Goal: Task Accomplishment & Management: Complete application form

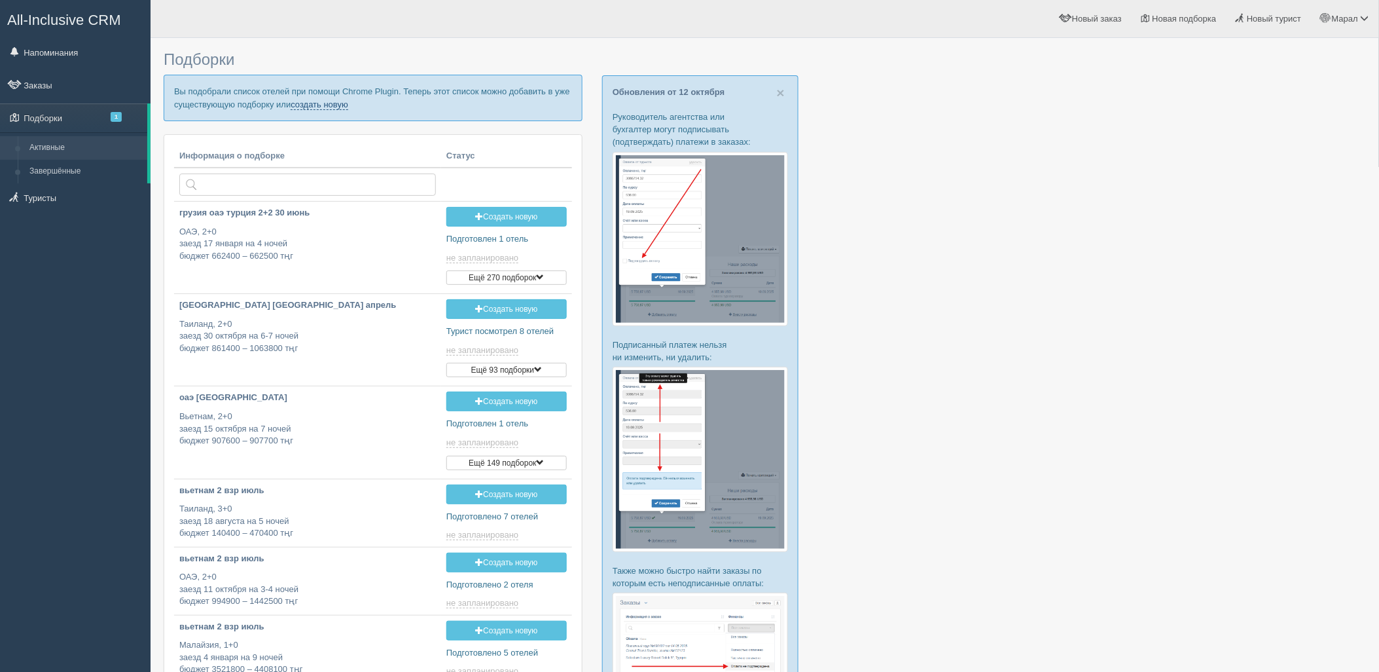
click at [329, 105] on link "создать новую" at bounding box center [320, 104] width 58 height 10
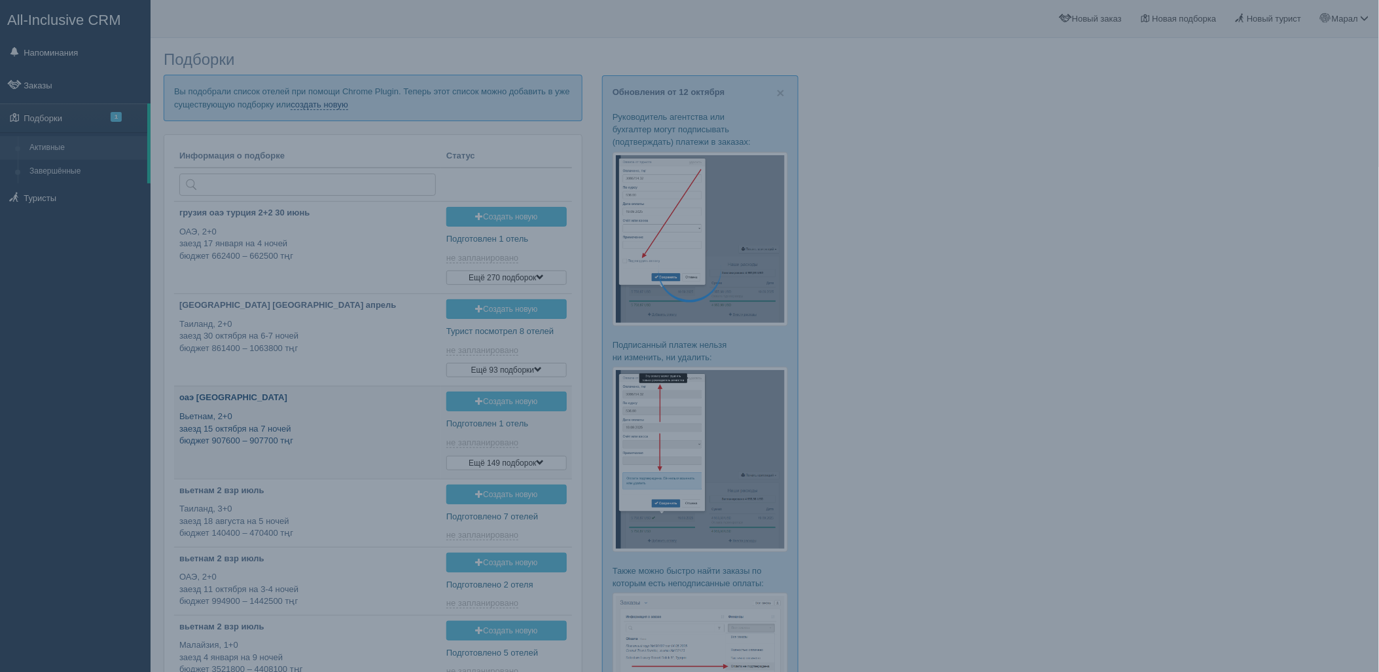
scroll to position [116, 0]
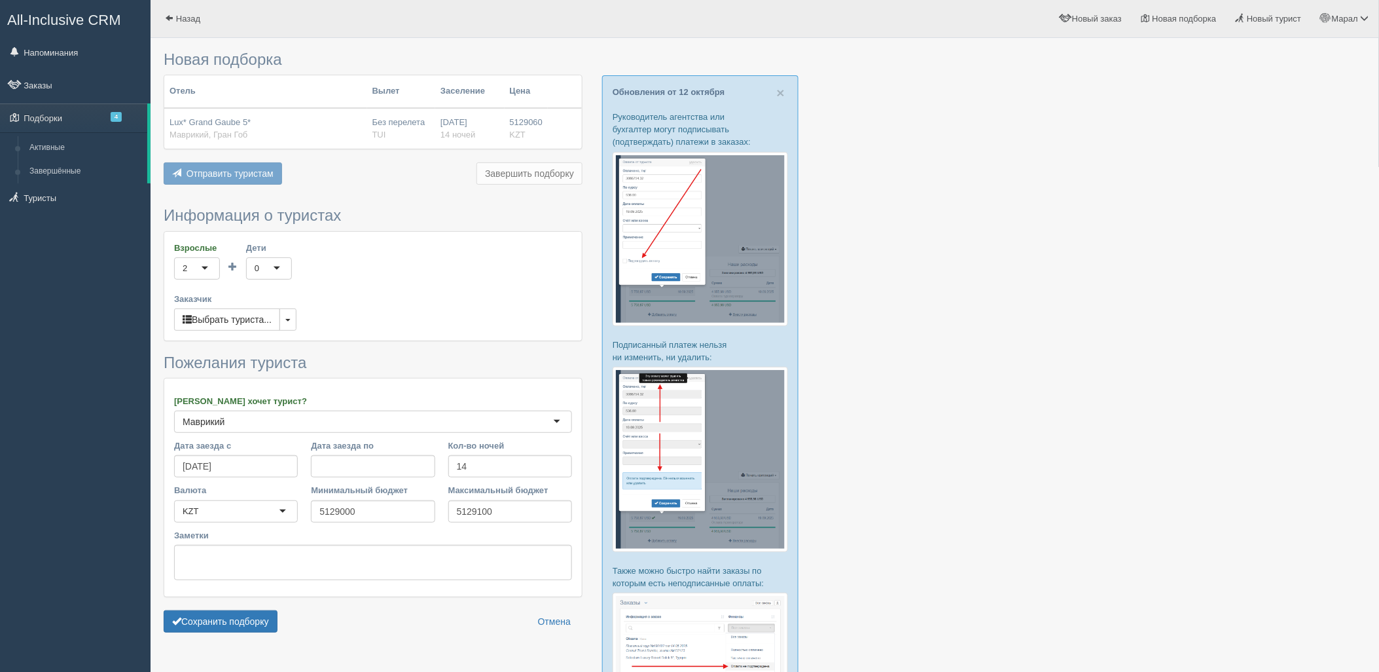
type input "6252600"
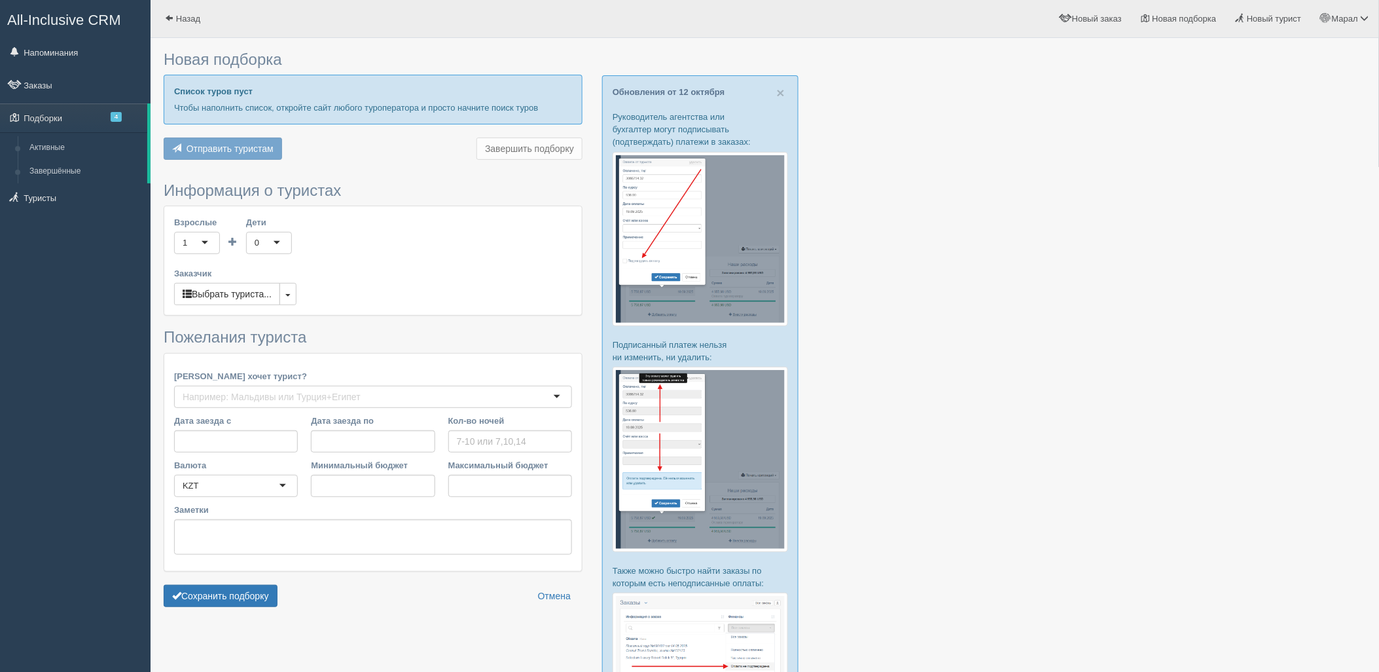
type input "14"
type input "5129000"
type input "6252600"
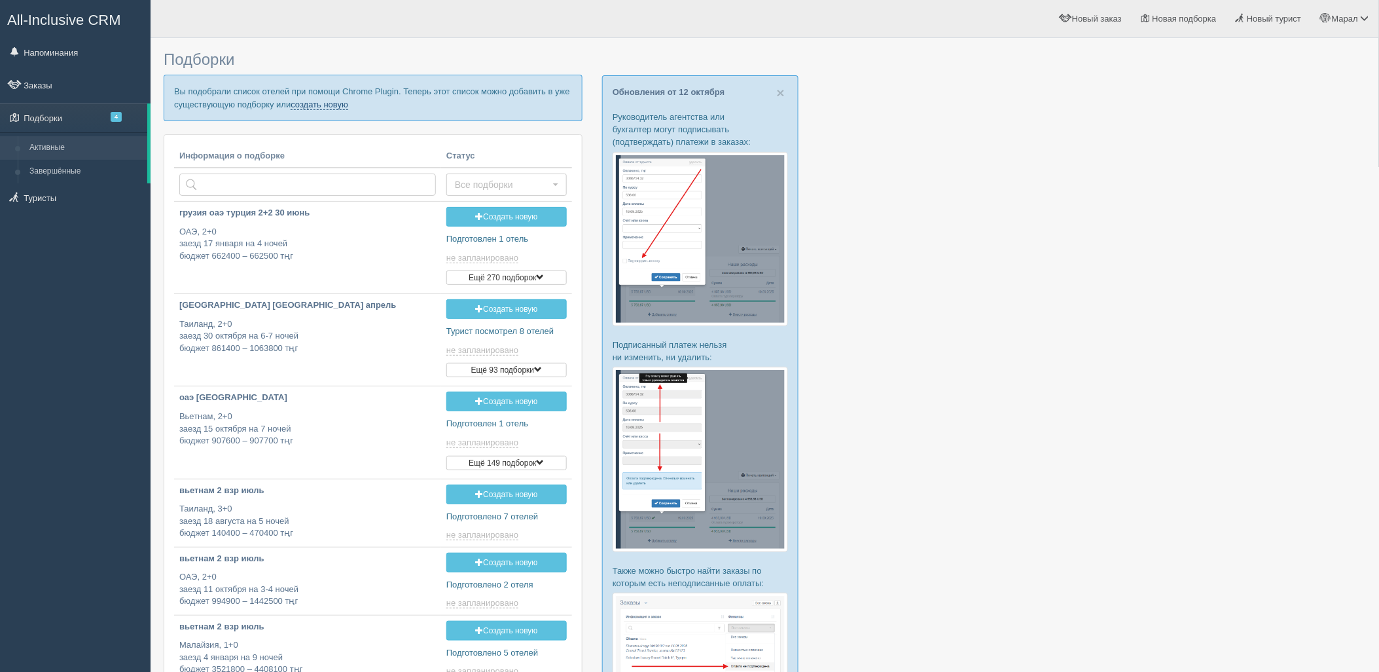
click at [338, 102] on link "создать новую" at bounding box center [320, 104] width 58 height 10
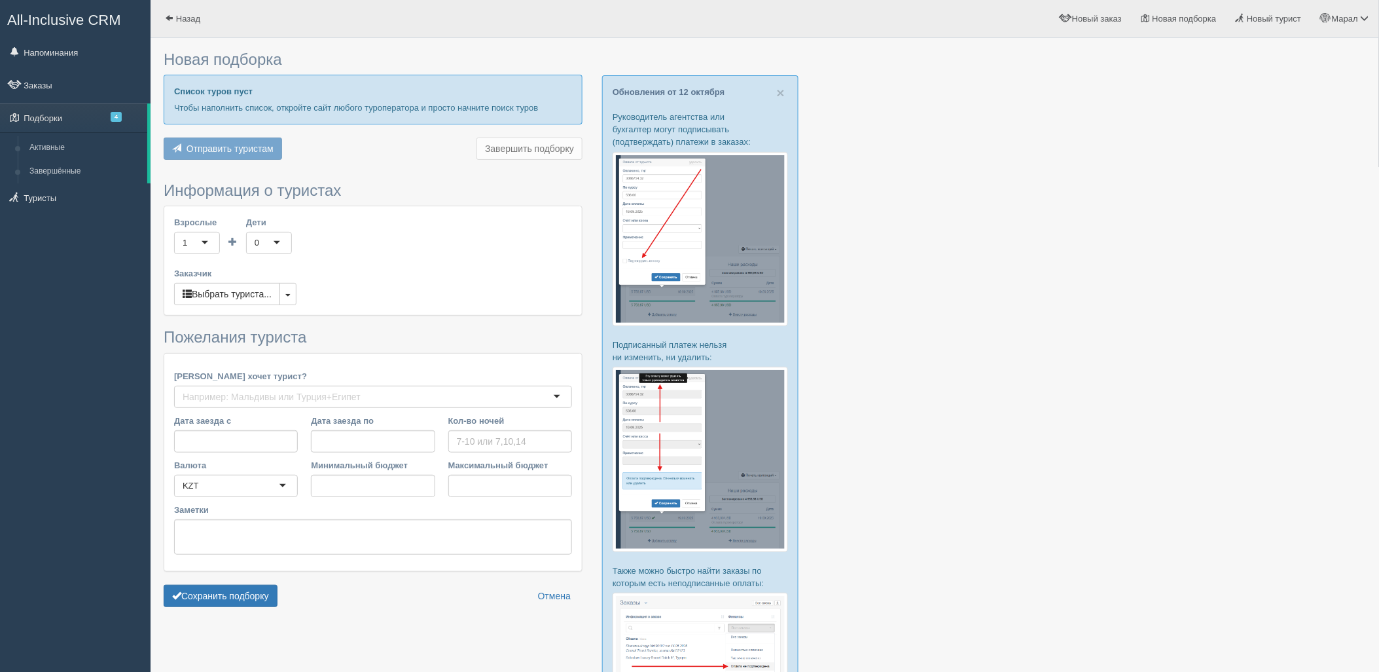
type input "14"
type input "5129000"
type input "6252600"
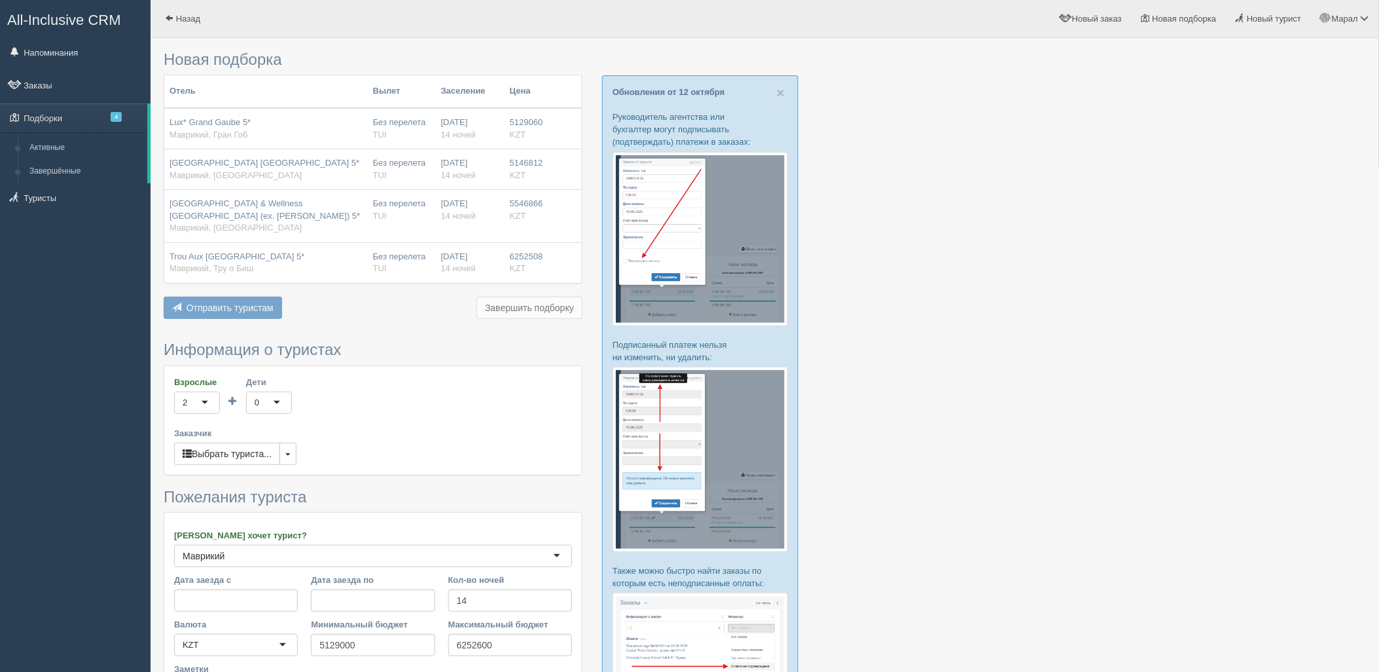
scroll to position [197, 0]
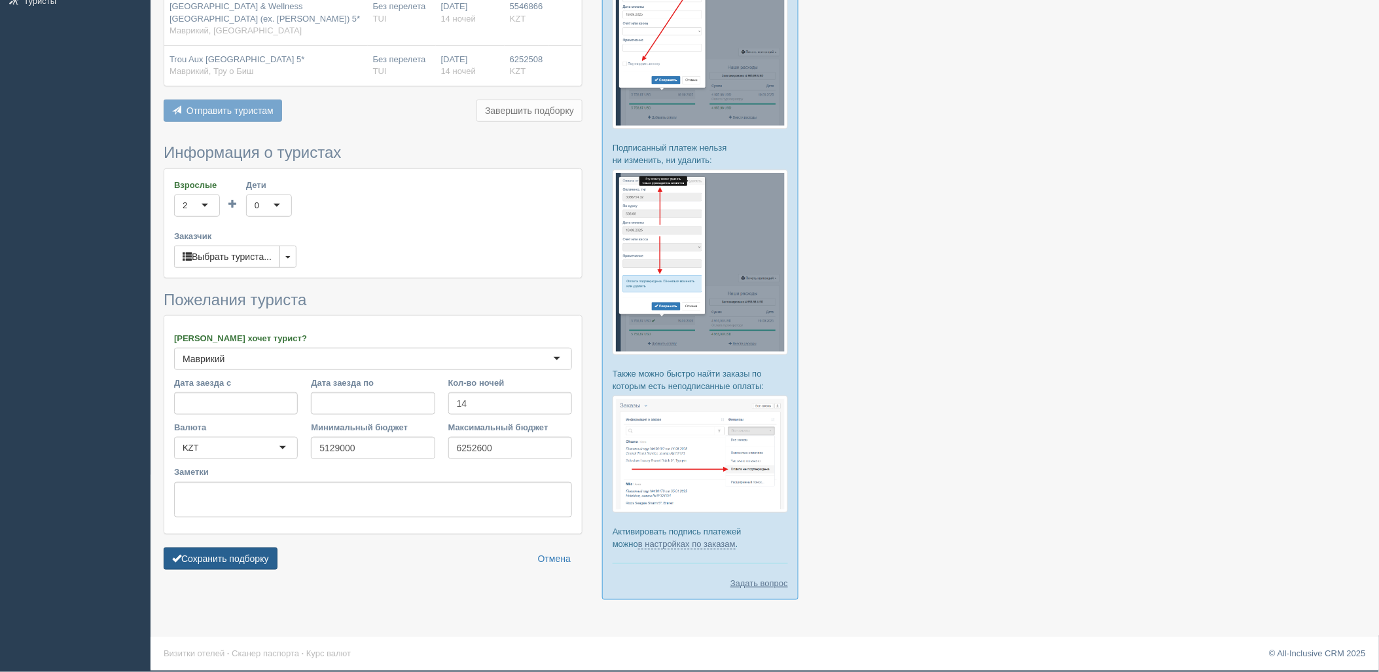
click at [221, 565] on button "Сохранить подборку" at bounding box center [221, 558] width 114 height 22
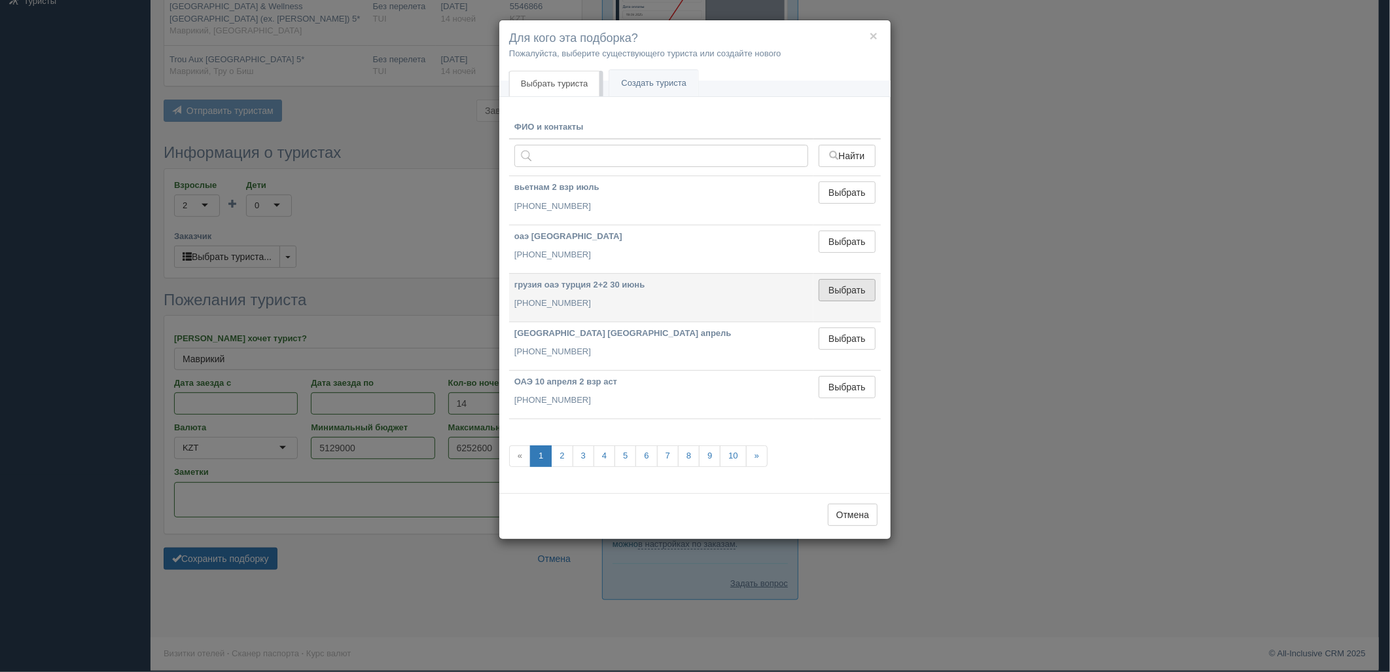
click at [858, 291] on button "Выбрать" at bounding box center [847, 290] width 57 height 22
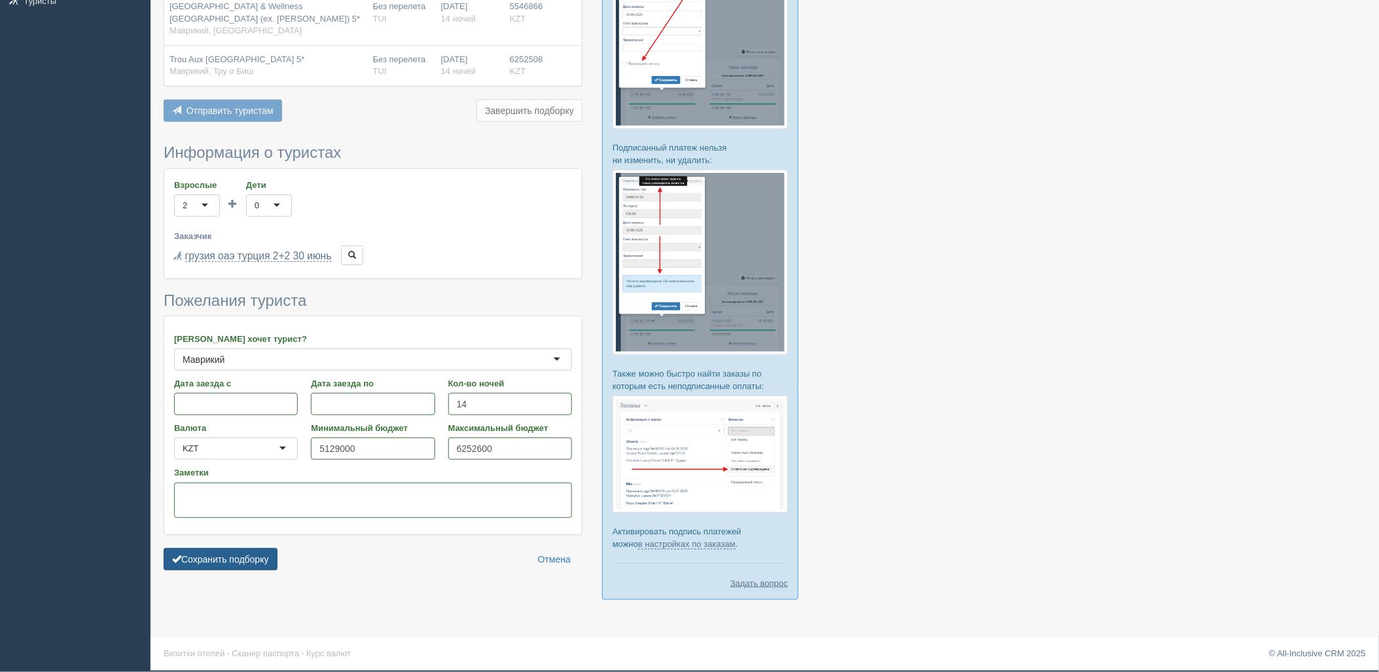
click at [260, 567] on button "Сохранить подборку" at bounding box center [221, 559] width 114 height 22
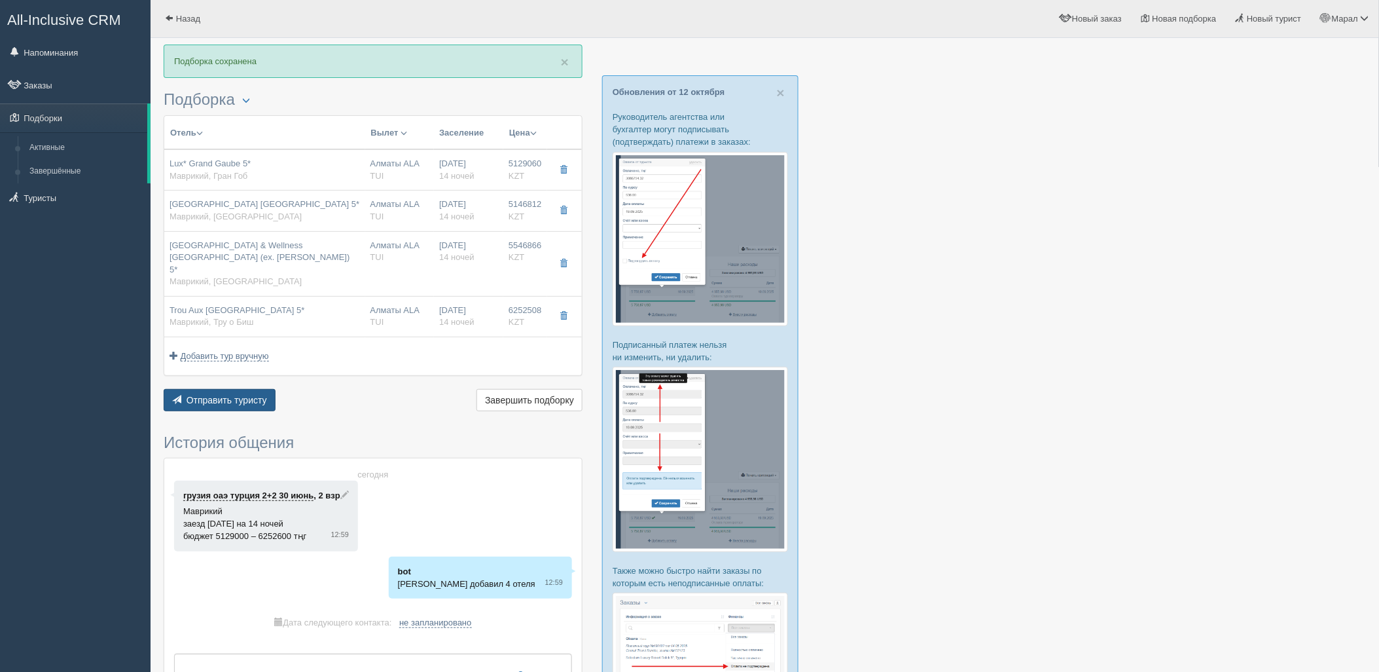
click at [230, 399] on span "Отправить туристу" at bounding box center [227, 400] width 81 height 10
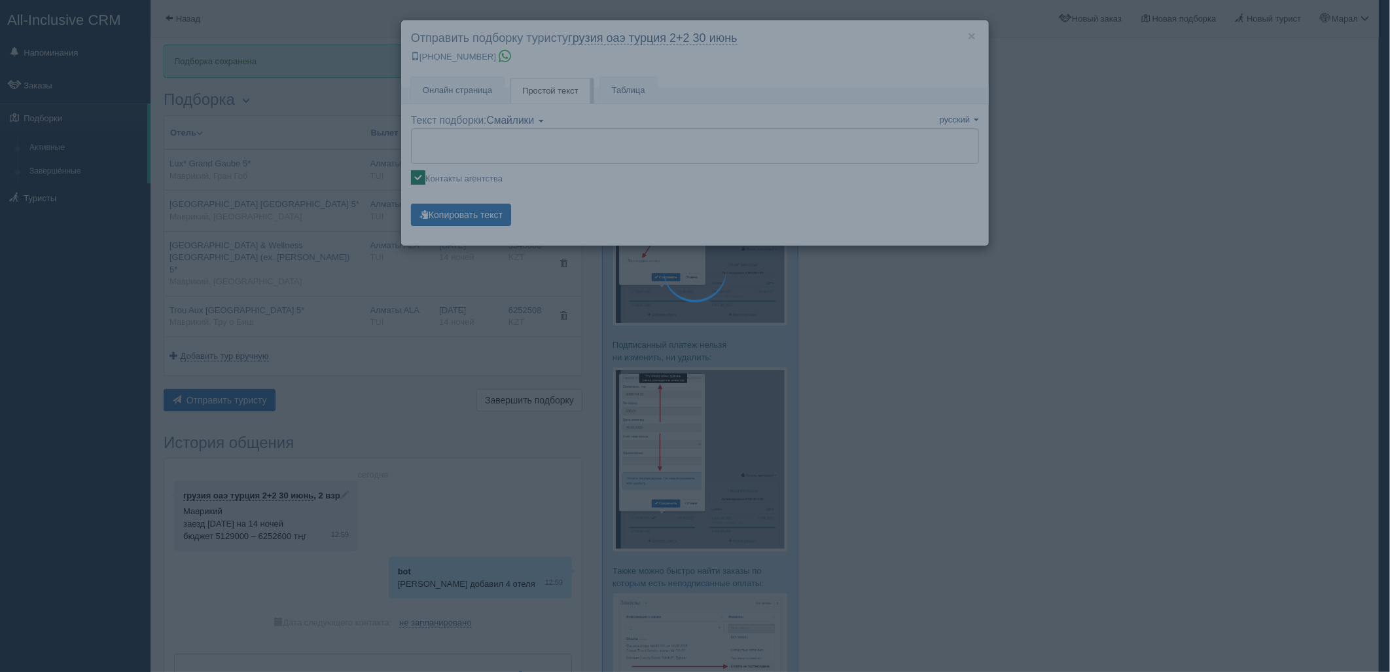
type textarea "🌞 Добрый день! Предлагаем Вам рассмотреть следующие варианты: 🌎 Маврикий, Гран …"
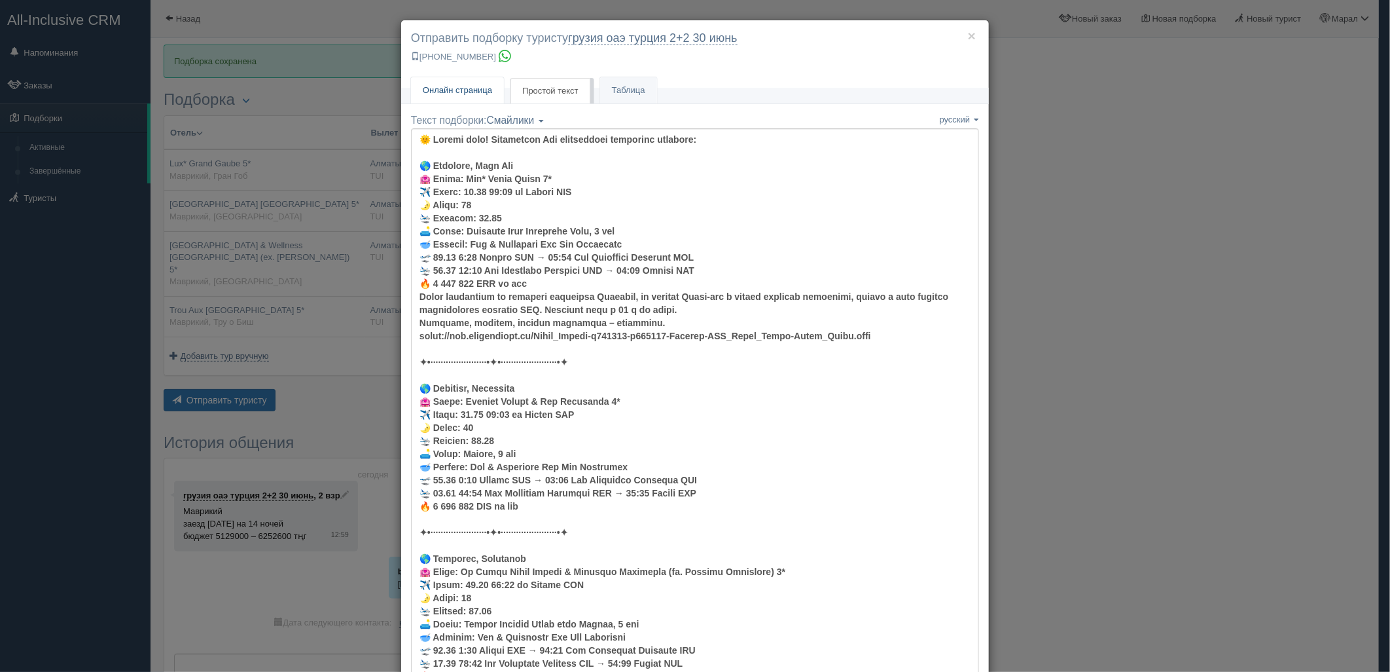
click at [482, 90] on span "Онлайн страница" at bounding box center [457, 90] width 69 height 10
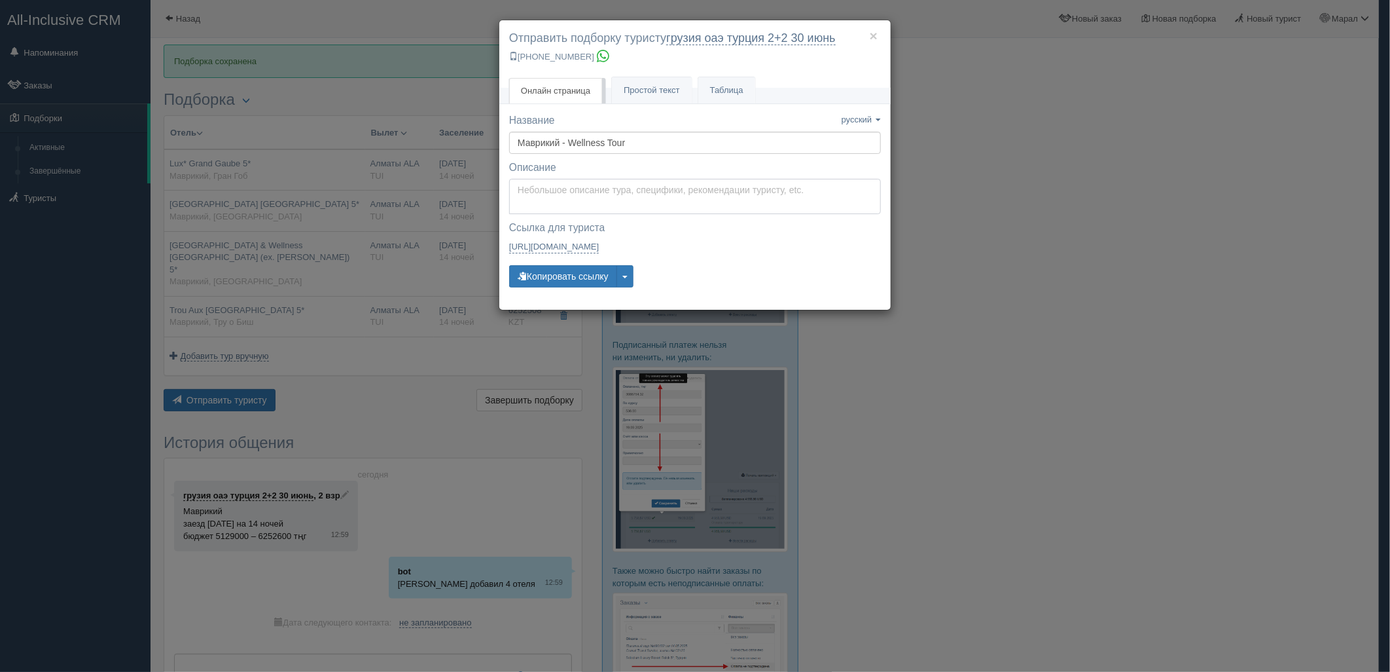
type textarea "Здравствуйте! Ниже представлены варианты туров для Вас. Для просмотра описания …"
click at [552, 208] on textarea "Здравствуйте! Ниже представлены варианты туров для Вас. Для просмотра описания …" at bounding box center [695, 196] width 372 height 35
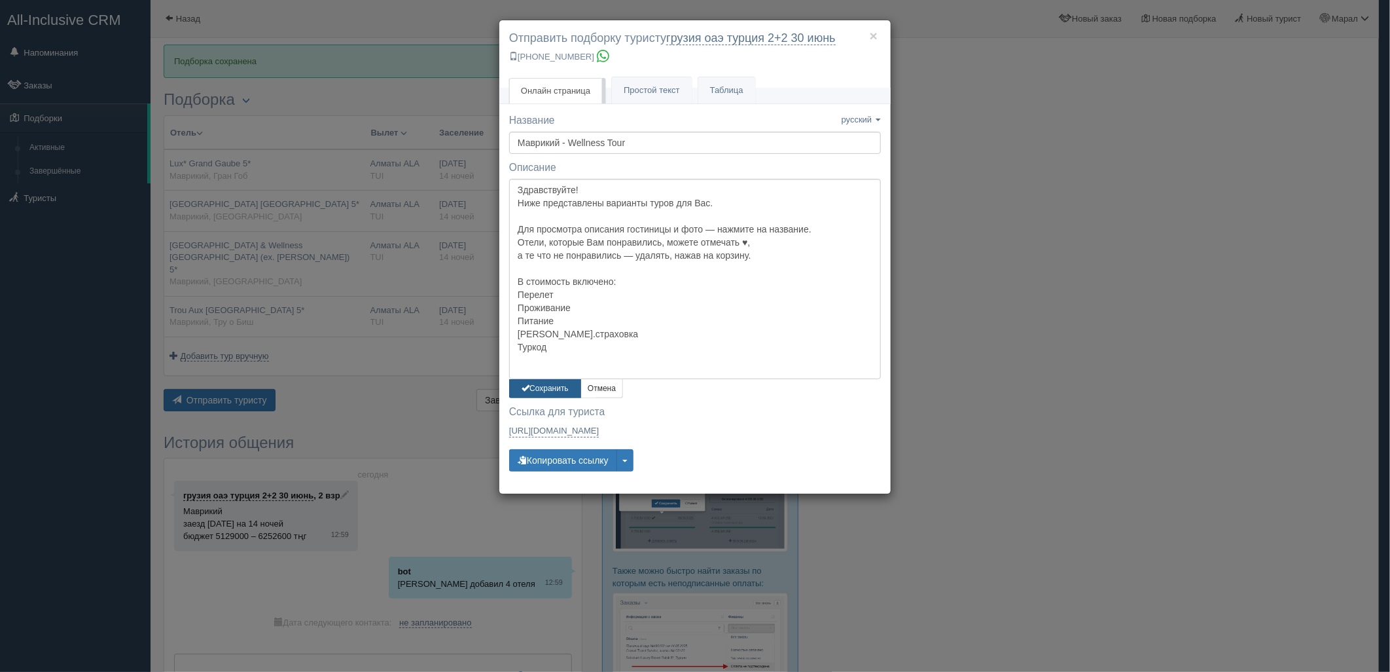
click at [564, 395] on button "Сохранить" at bounding box center [545, 388] width 72 height 19
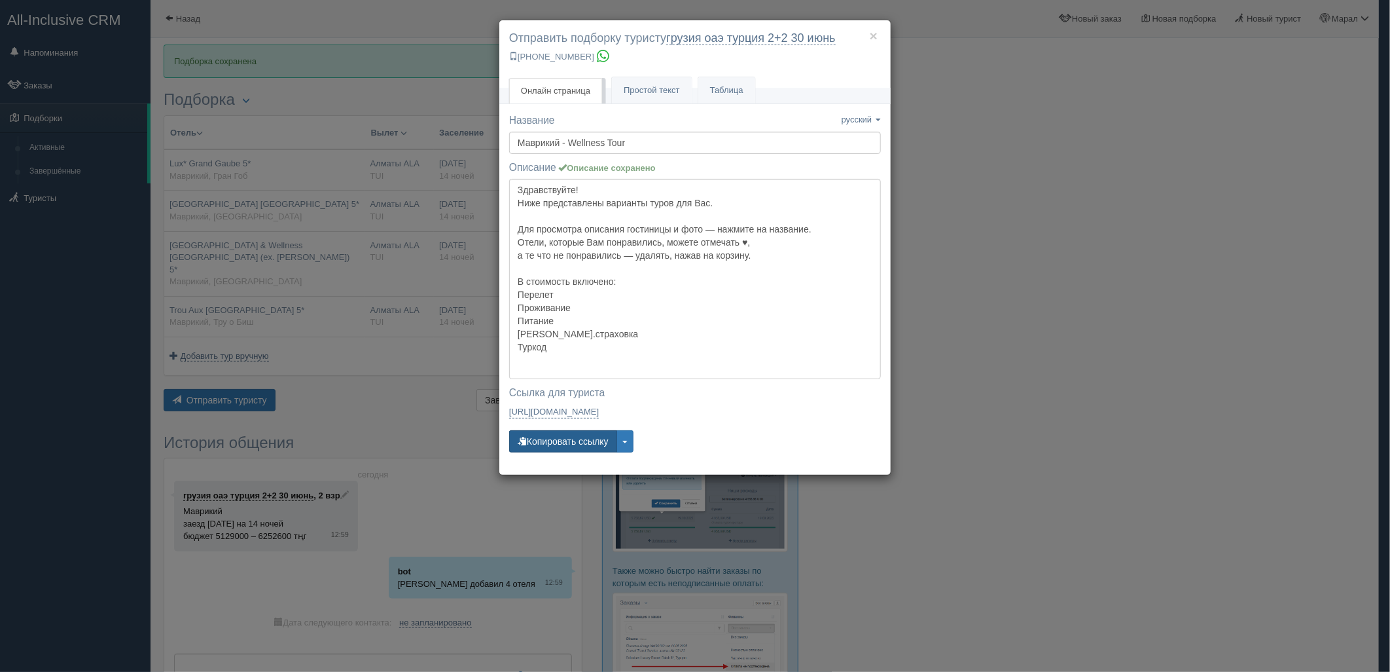
click at [563, 450] on button "Копировать ссылку" at bounding box center [563, 441] width 108 height 22
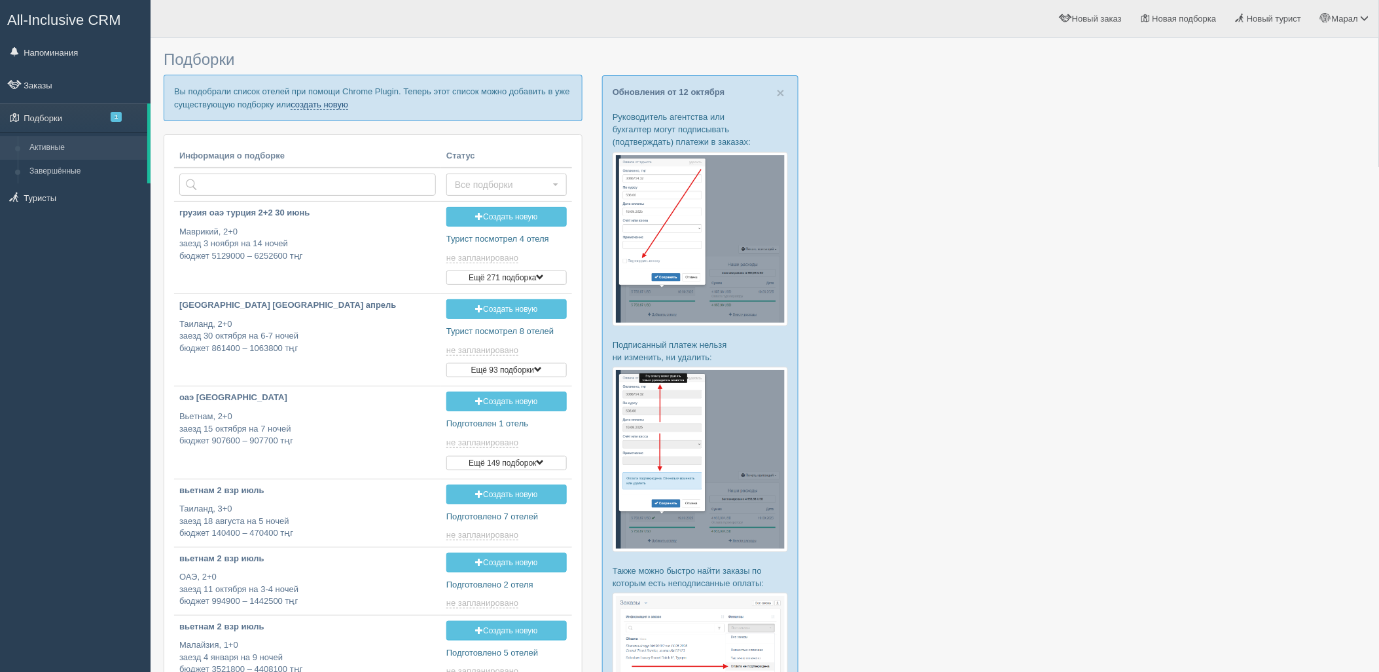
click at [313, 105] on link "создать новую" at bounding box center [320, 104] width 58 height 10
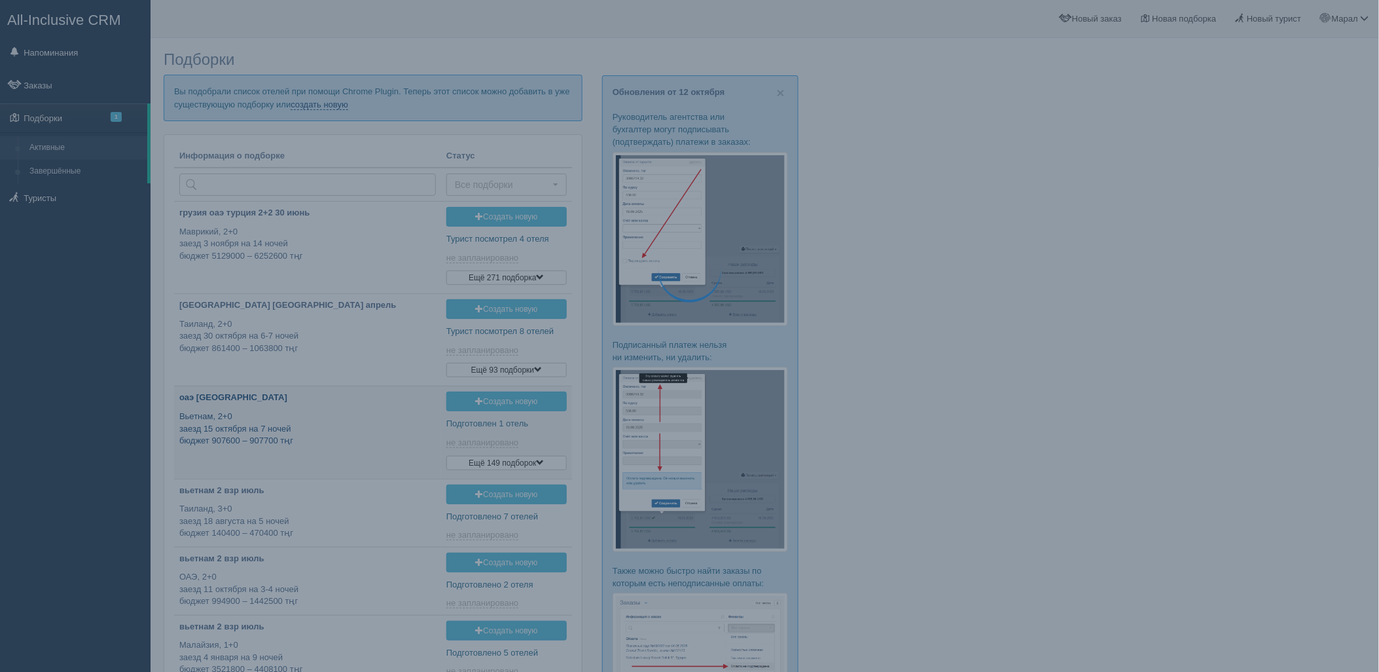
type input "2025-10-14 12:55"
type input "2025-10-14 16:55"
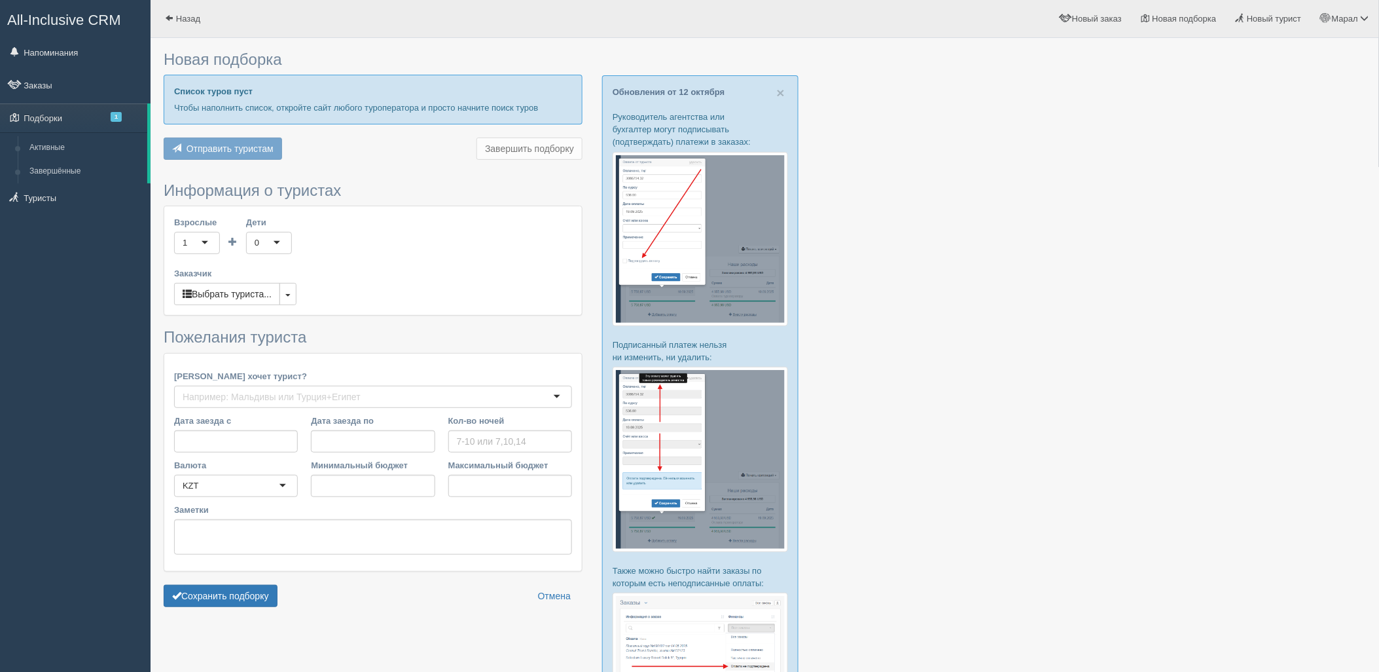
type input "7"
type input "2324200"
type input "2324300"
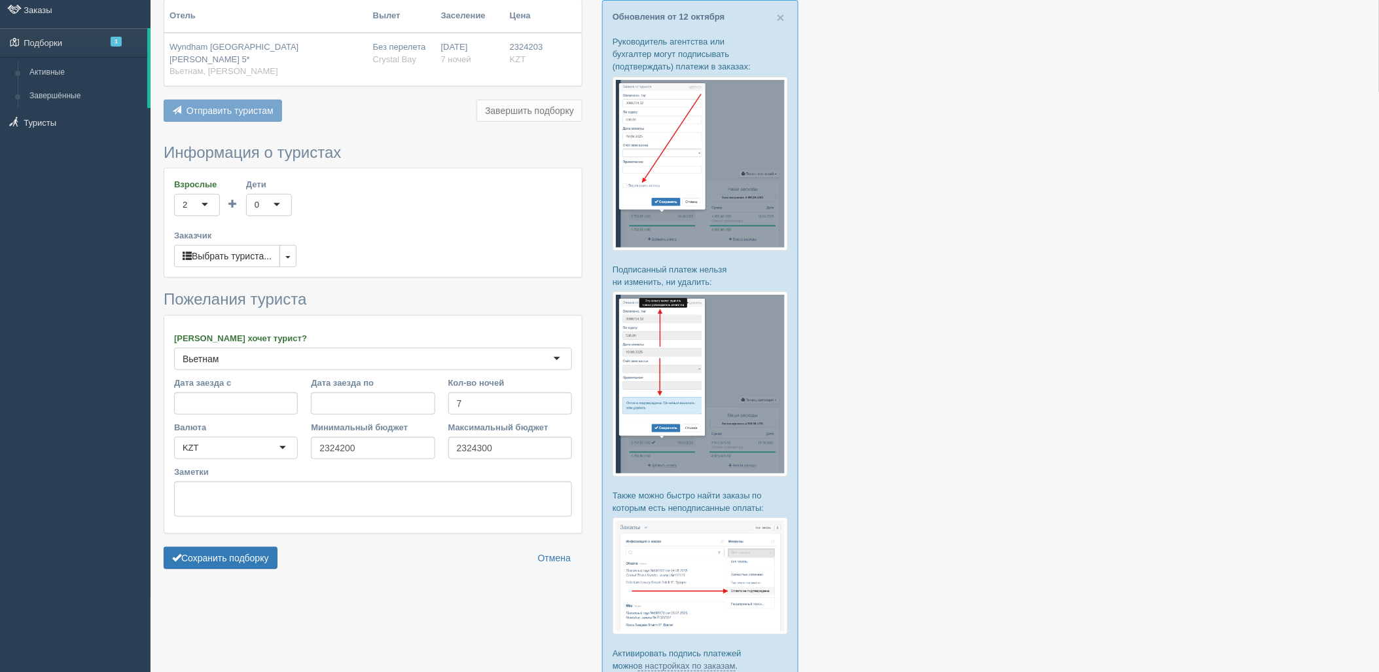
scroll to position [197, 0]
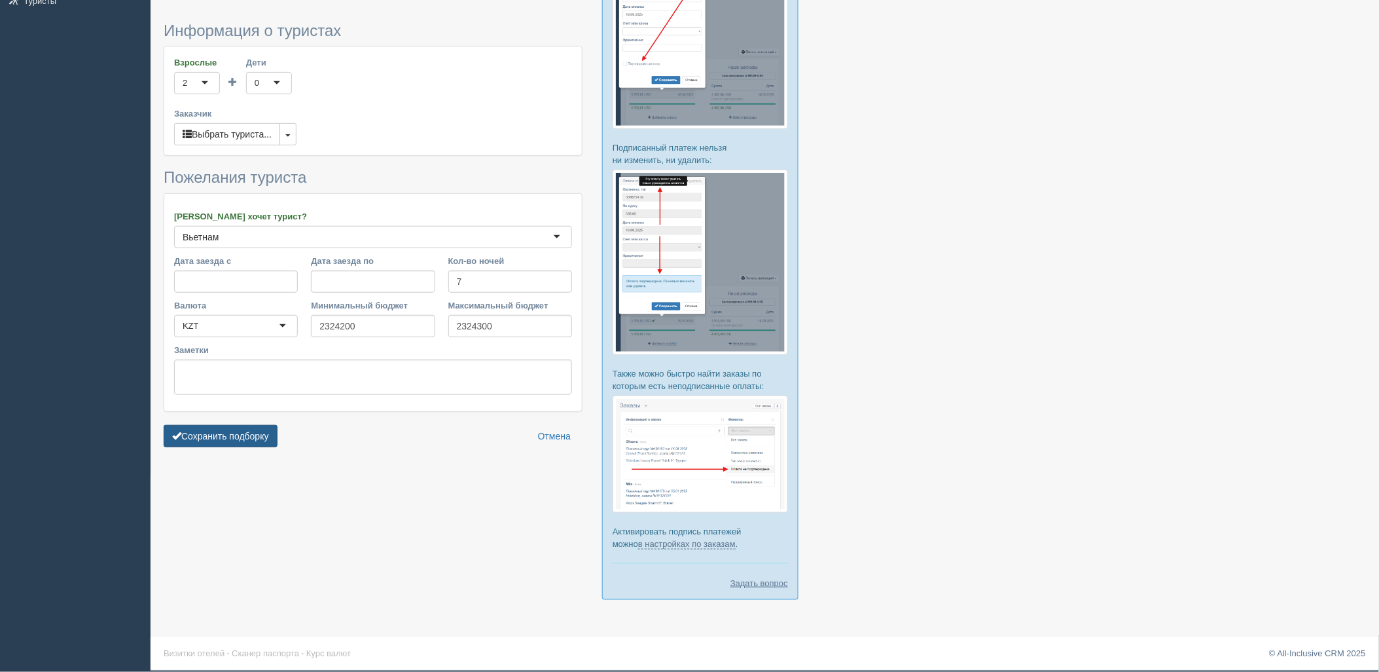
click at [252, 425] on button "Сохранить подборку" at bounding box center [221, 436] width 114 height 22
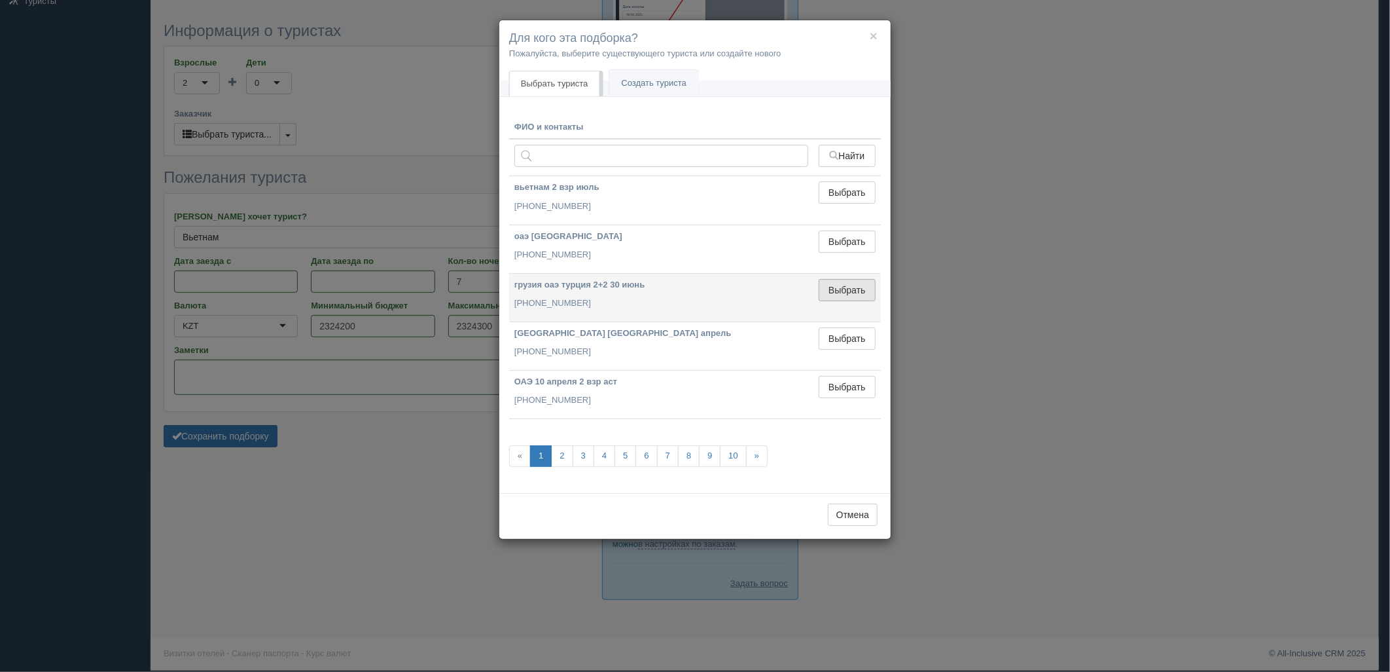
click at [836, 291] on button "Выбрать" at bounding box center [847, 290] width 57 height 22
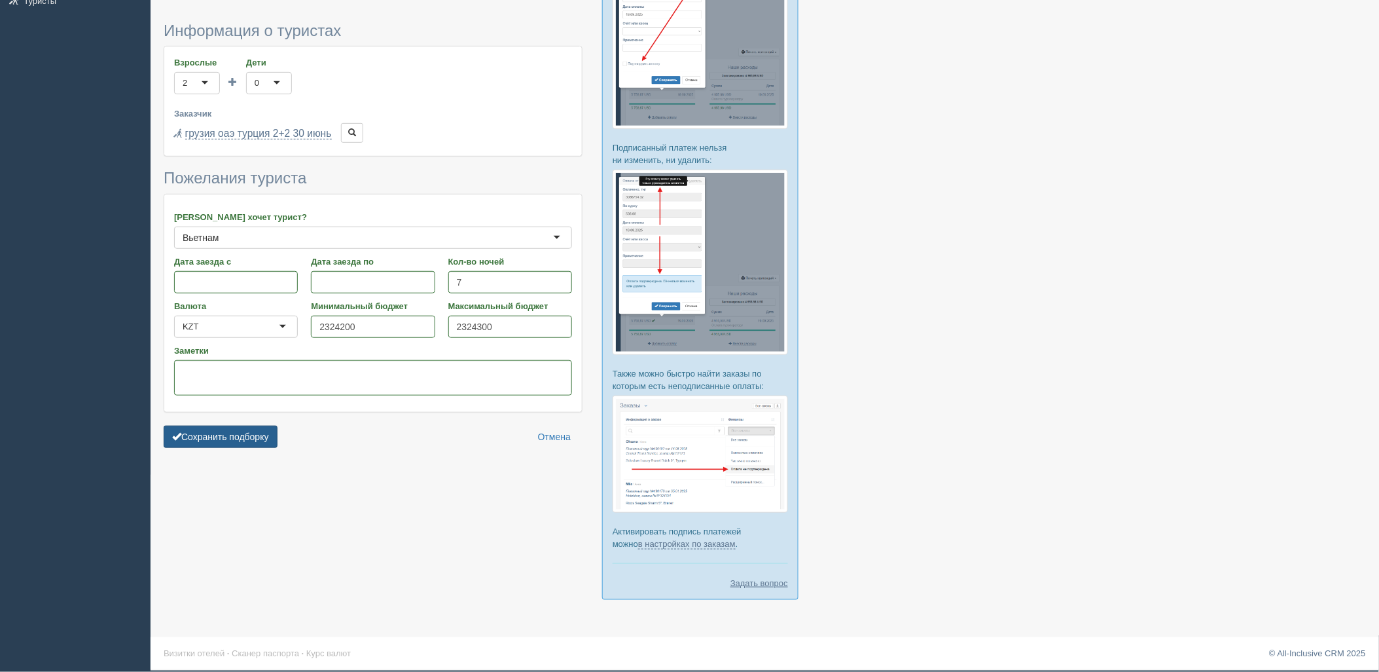
click at [230, 425] on button "Сохранить подборку" at bounding box center [221, 436] width 114 height 22
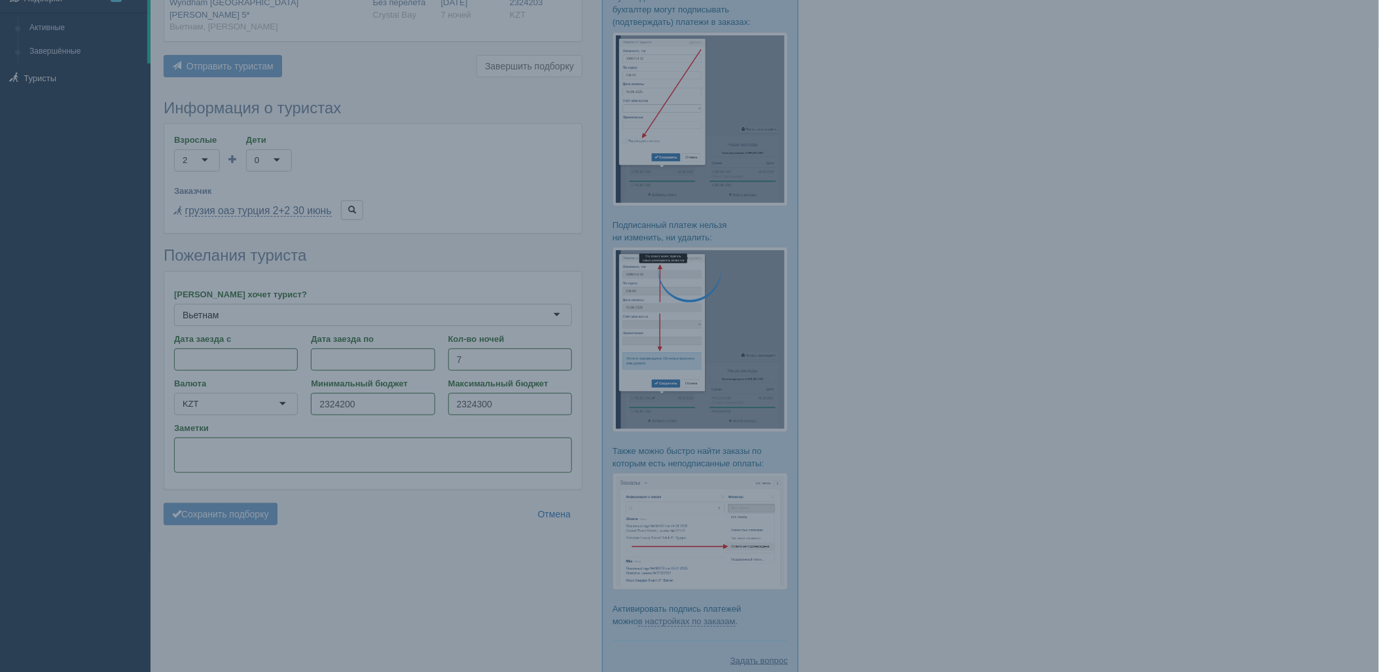
scroll to position [0, 0]
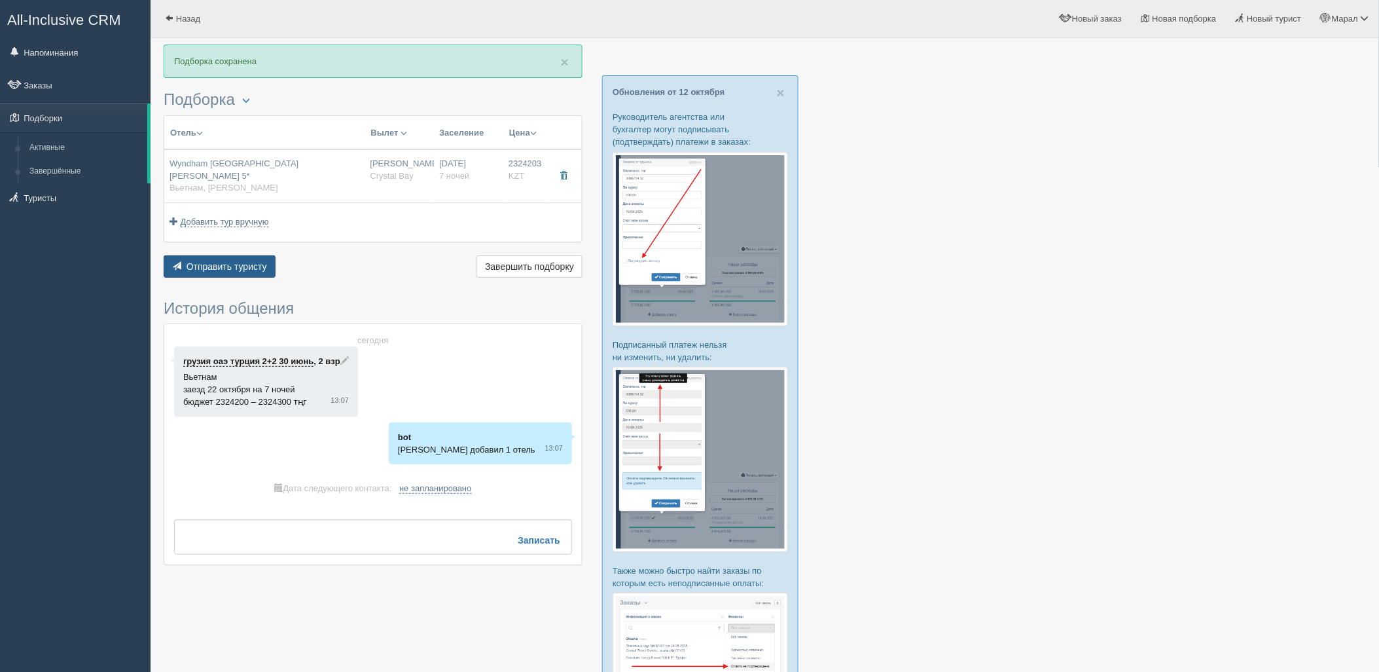
click at [237, 255] on button "Отправить туристу Отправить" at bounding box center [220, 266] width 112 height 22
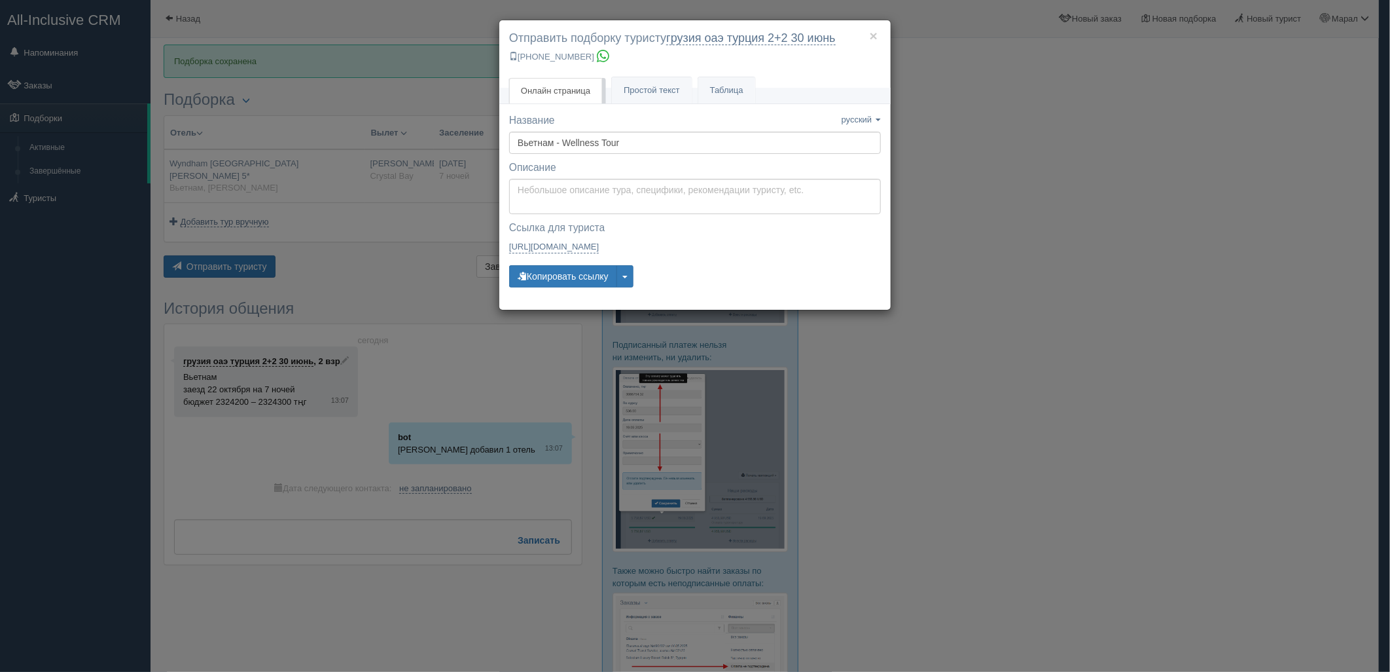
click at [226, 260] on div "× Отправить подборку туристу грузия оаэ [GEOGRAPHIC_DATA] 2+2 [DATE] [PHONE_NUM…" at bounding box center [695, 336] width 1390 height 672
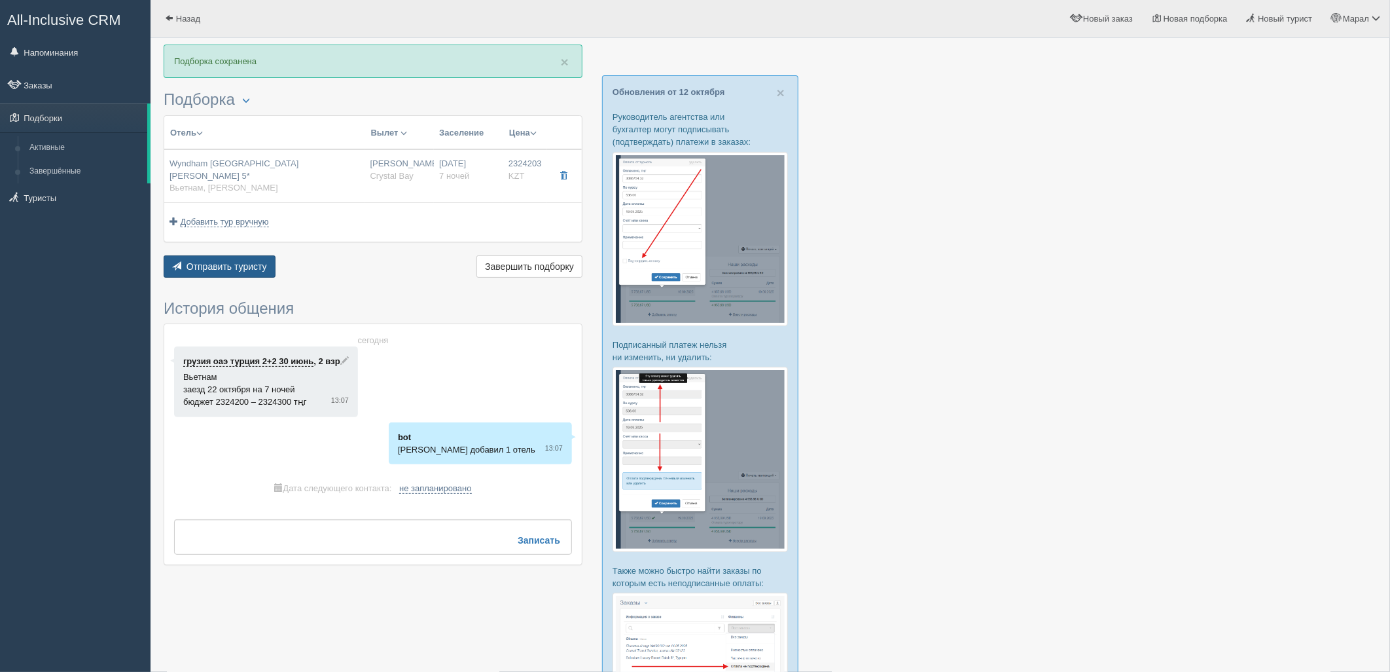
click at [251, 261] on span "Отправить туристу" at bounding box center [227, 266] width 81 height 10
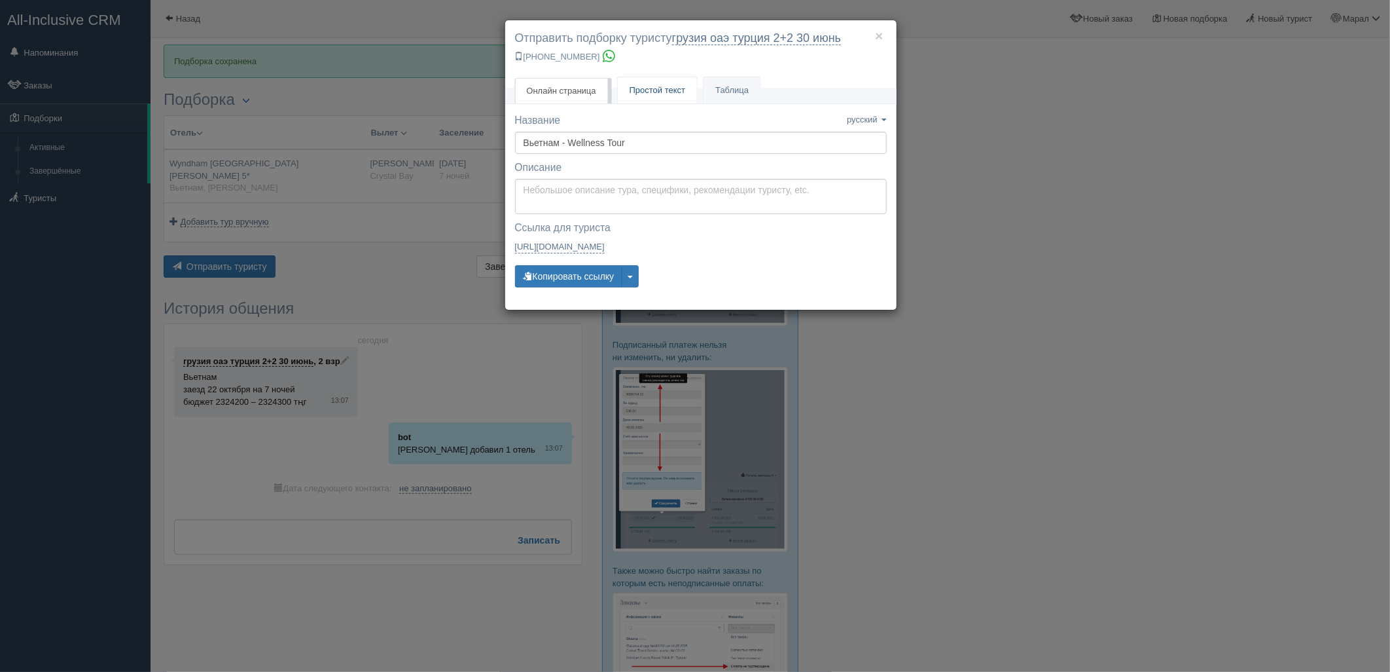
click at [626, 98] on link "Простой текст Текст" at bounding box center [658, 90] width 80 height 27
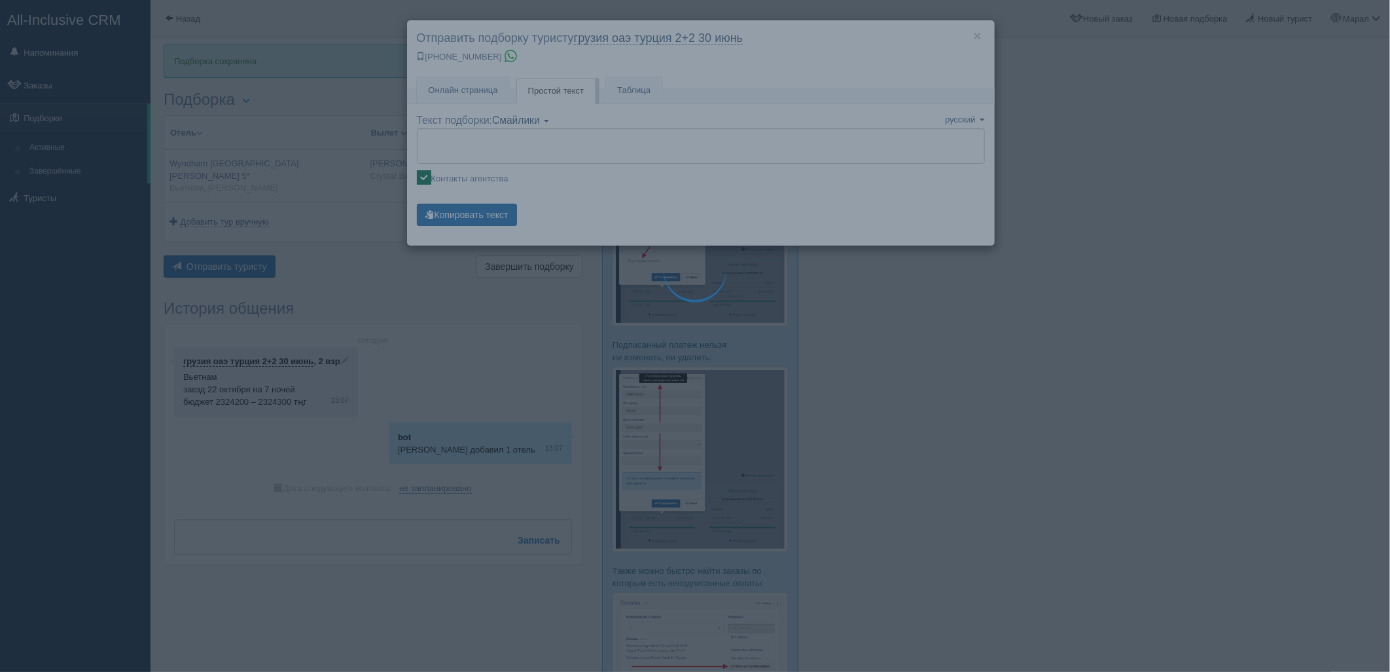
type textarea "🌞 Loremi dolo! Sitametcon Adi elitseddoei temporinc utlabore: 🌎 Etdolor, Mag Al…"
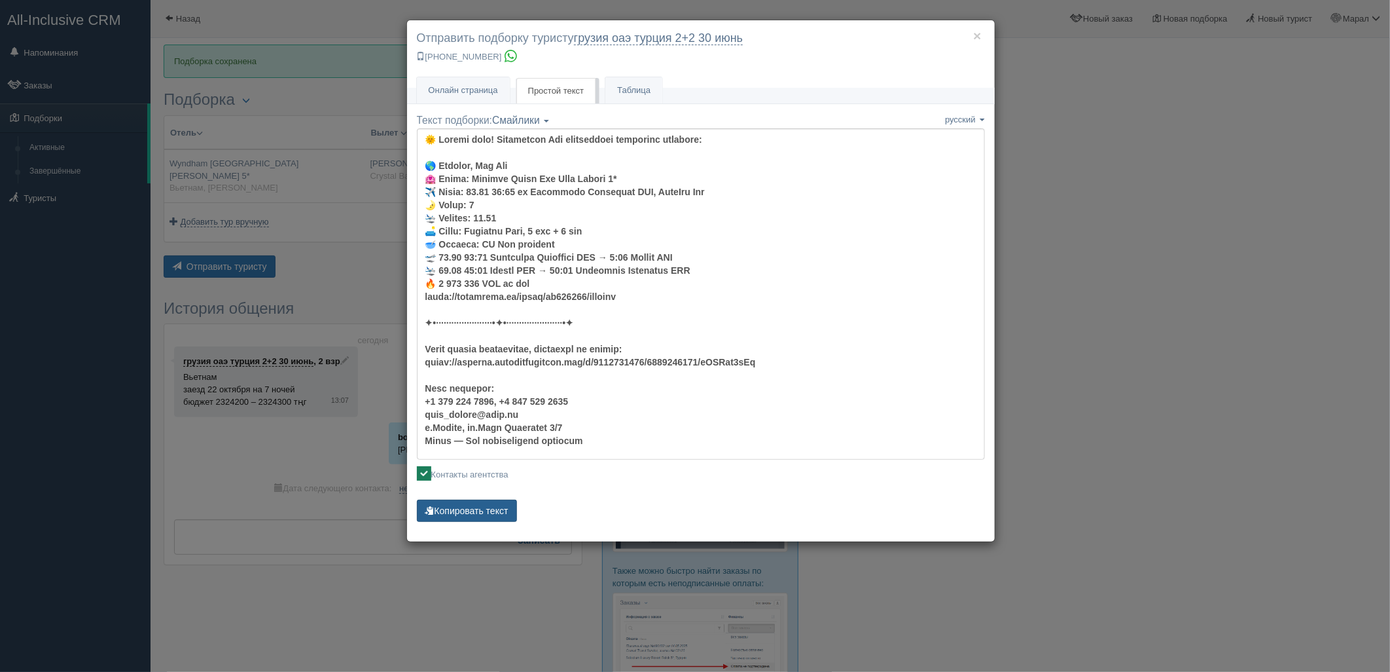
click at [462, 509] on button "Копировать текст" at bounding box center [467, 510] width 100 height 22
drag, startPoint x: 462, startPoint y: 508, endPoint x: 462, endPoint y: 501, distance: 7.2
click at [462, 503] on button "Копировать текст" at bounding box center [467, 510] width 100 height 22
click at [462, 501] on button "Копировать текст" at bounding box center [467, 510] width 100 height 22
